Goal: Task Accomplishment & Management: Manage account settings

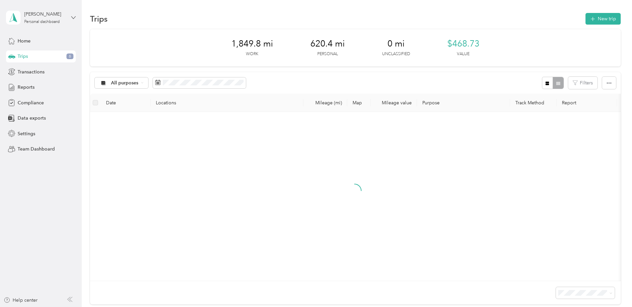
click at [74, 17] on icon at bounding box center [73, 17] width 5 height 5
click at [55, 56] on div "Team dashboard" at bounding box center [114, 53] width 206 height 12
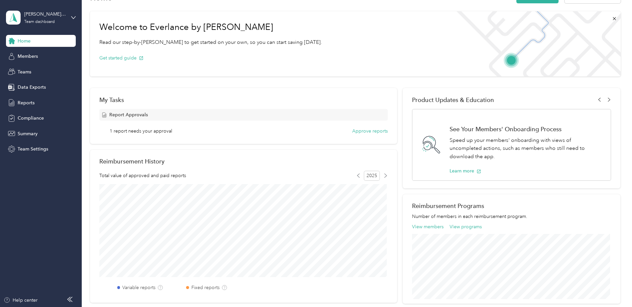
scroll to position [33, 0]
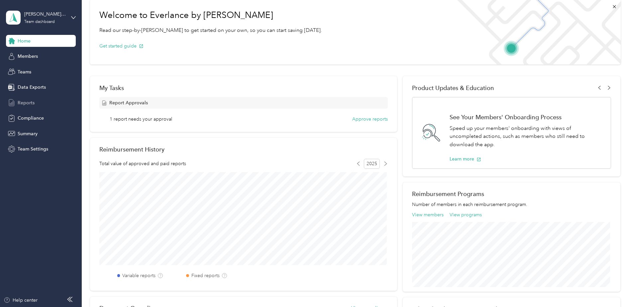
click at [24, 102] on span "Reports" at bounding box center [26, 102] width 17 height 7
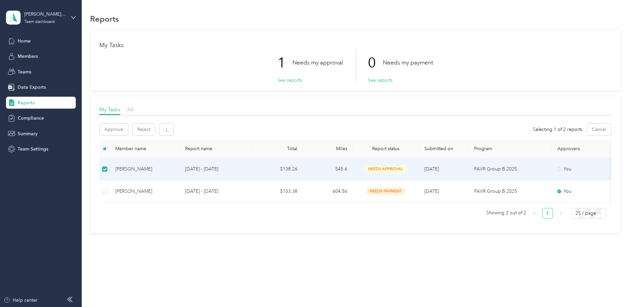
click at [358, 170] on div "needs approval" at bounding box center [386, 169] width 56 height 8
click at [149, 169] on div "[PERSON_NAME]" at bounding box center [144, 168] width 59 height 7
click at [270, 165] on td "$138.26" at bounding box center [278, 169] width 50 height 22
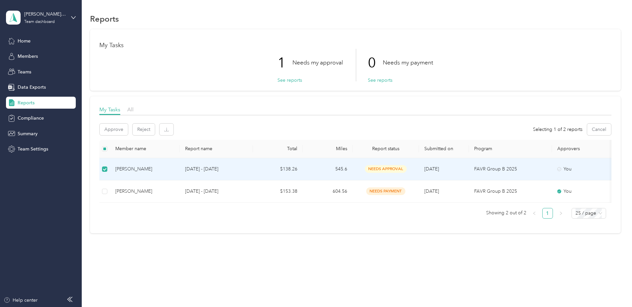
click at [526, 169] on p "FAVR Group B 2025" at bounding box center [510, 168] width 72 height 7
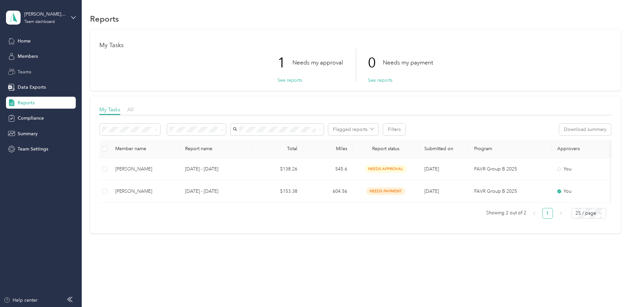
click at [27, 74] on span "Teams" at bounding box center [25, 71] width 14 height 7
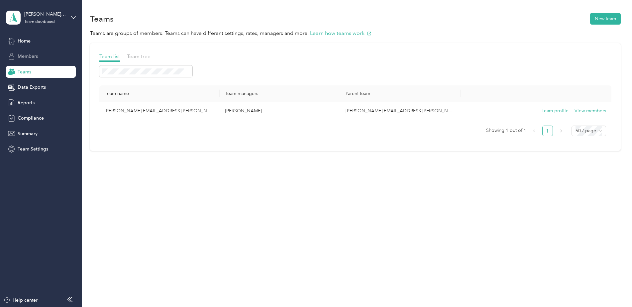
click at [31, 57] on span "Members" at bounding box center [28, 56] width 20 height 7
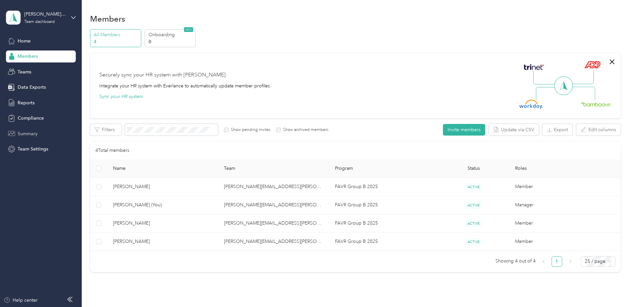
click at [21, 135] on span "Summary" at bounding box center [28, 133] width 20 height 7
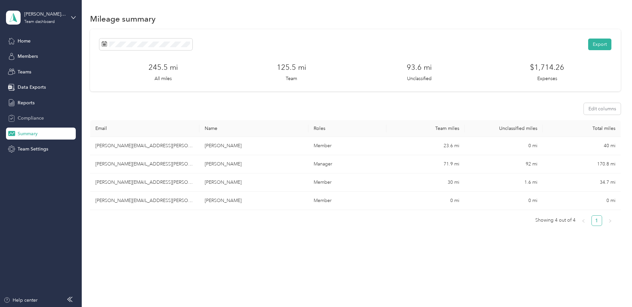
click at [22, 117] on span "Compliance" at bounding box center [31, 118] width 26 height 7
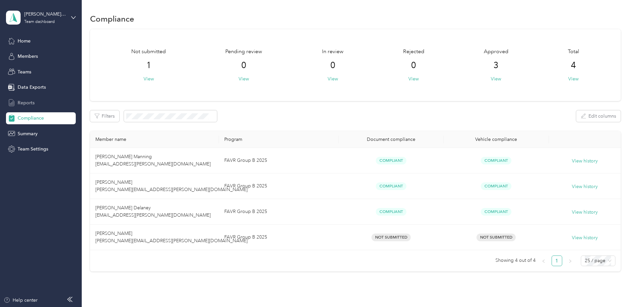
click at [27, 102] on span "Reports" at bounding box center [26, 102] width 17 height 7
